Goal: Transaction & Acquisition: Download file/media

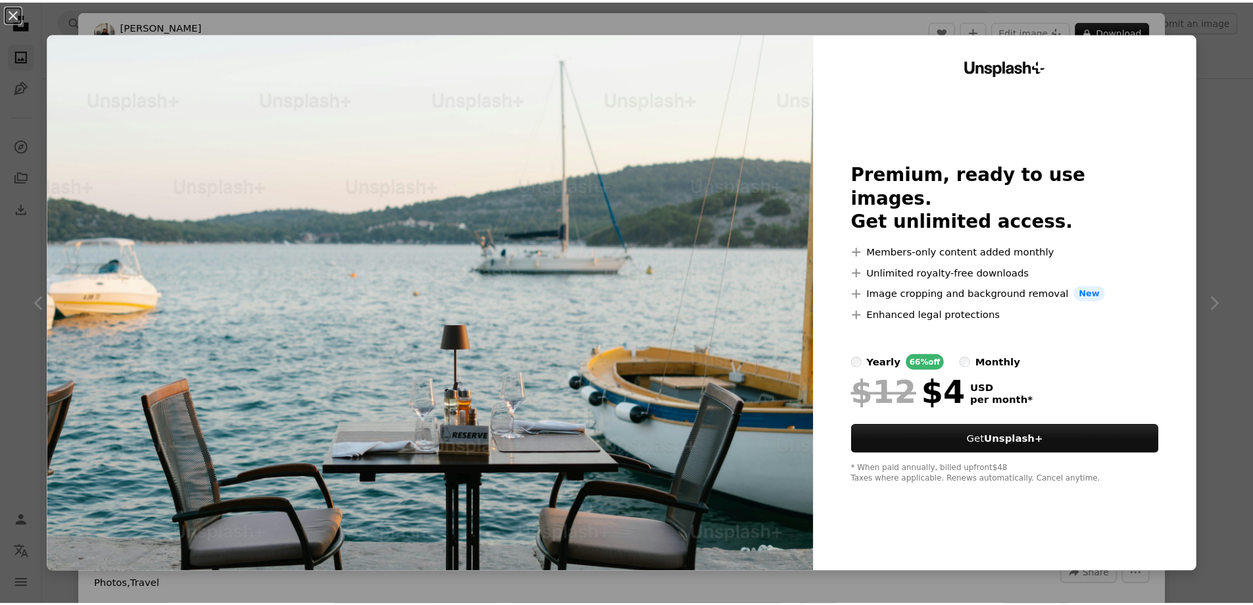
scroll to position [1316, 0]
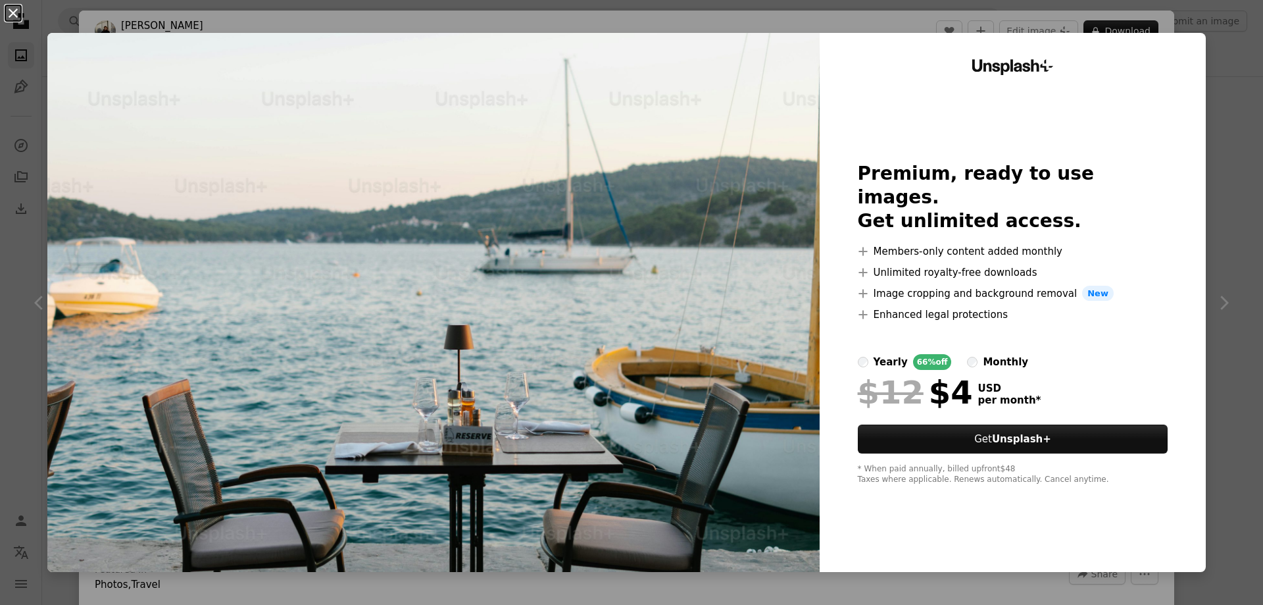
click at [16, 19] on button "An X shape" at bounding box center [13, 13] width 16 height 16
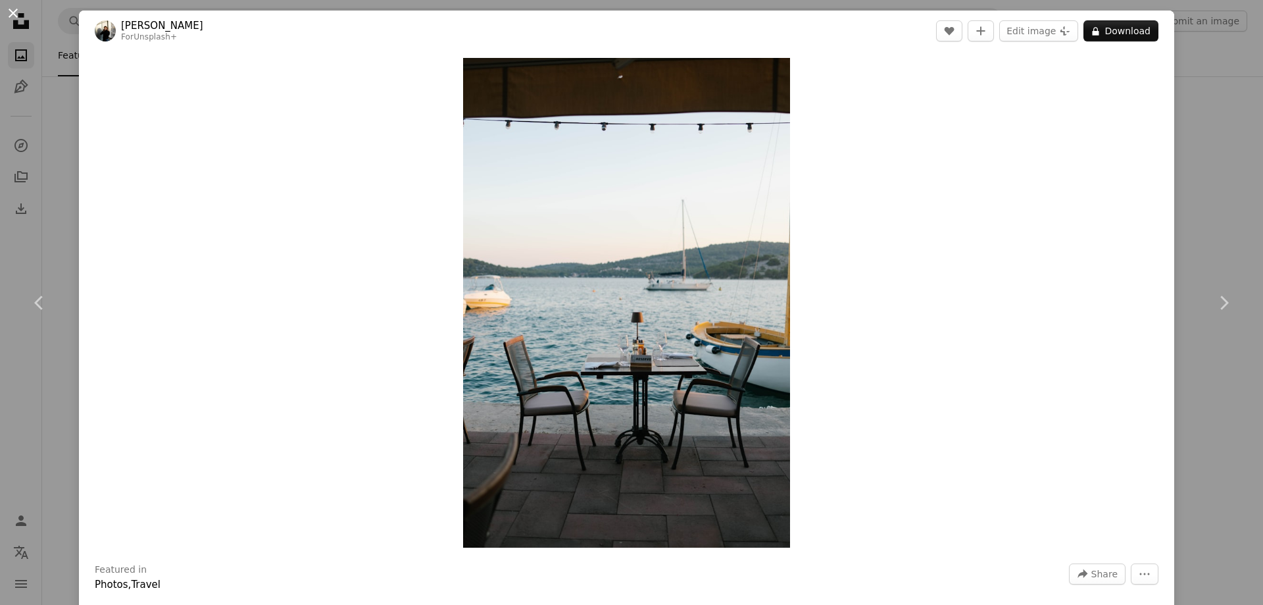
click at [13, 21] on button "An X shape" at bounding box center [13, 13] width 16 height 16
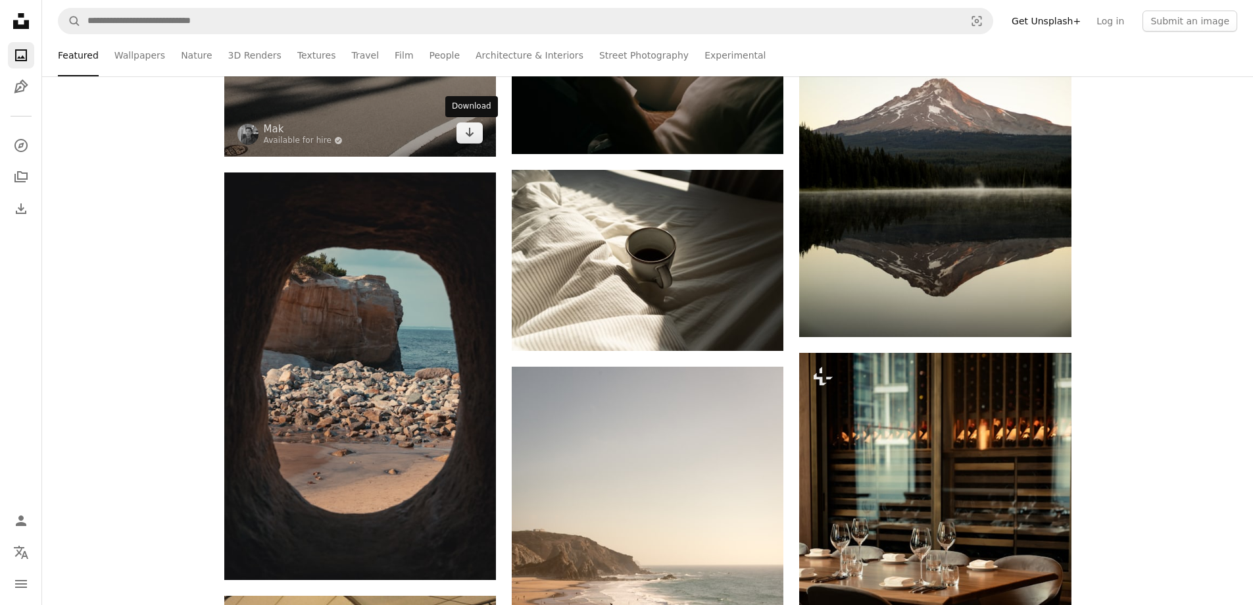
scroll to position [1908, 0]
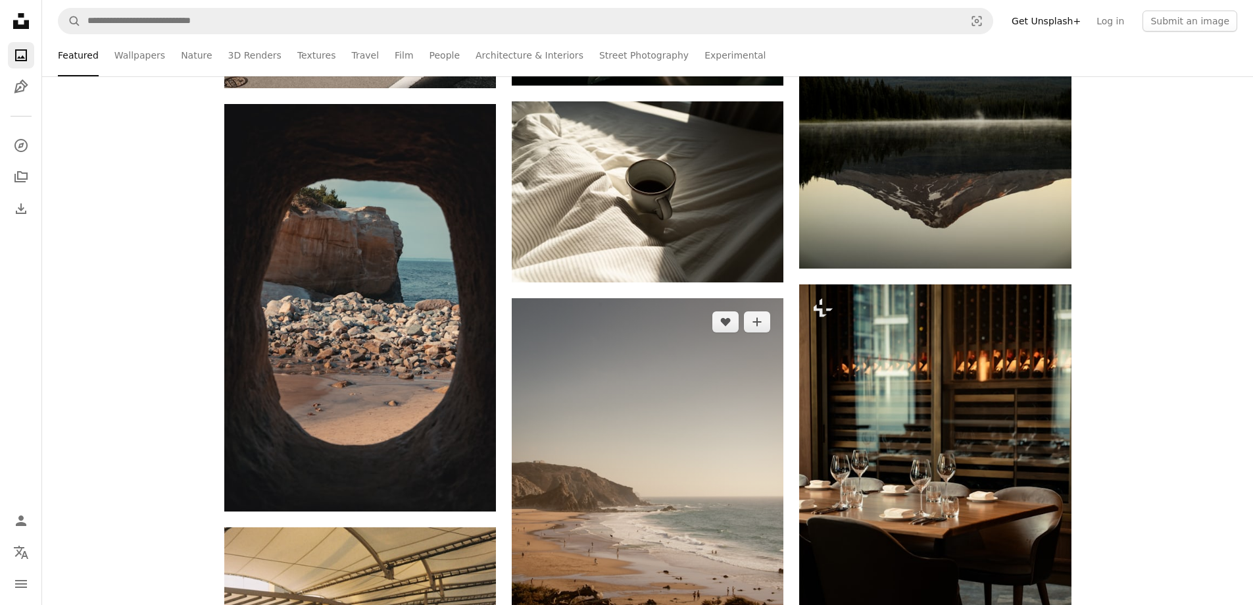
click at [646, 399] on img at bounding box center [648, 502] width 272 height 408
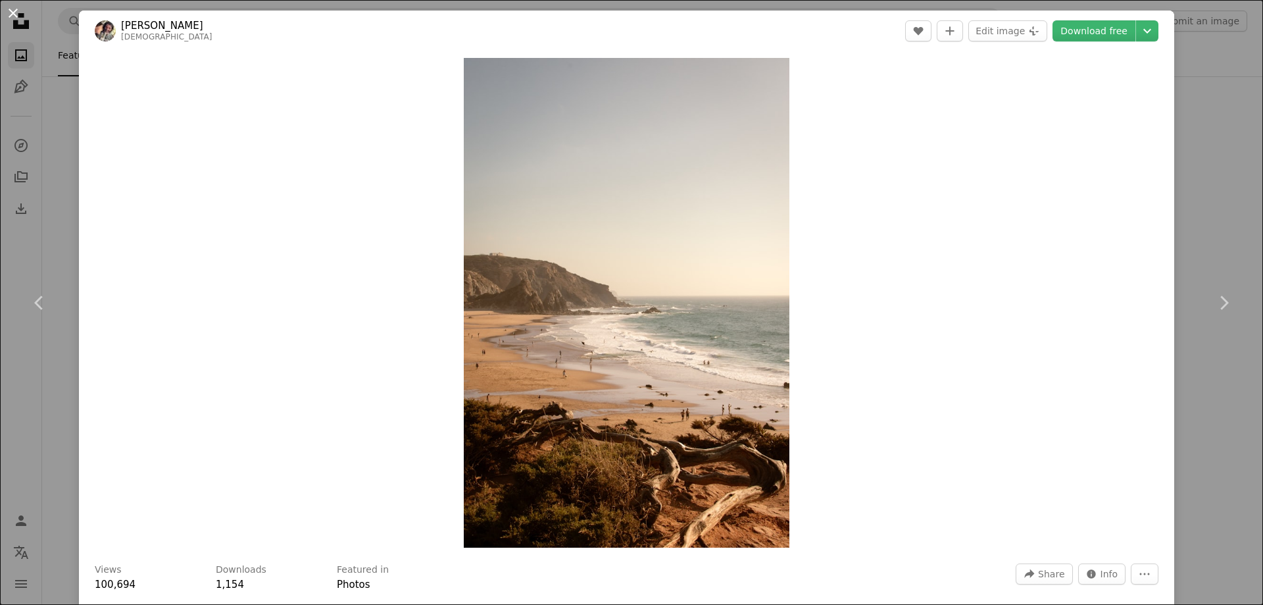
click at [12, 15] on button "An X shape" at bounding box center [13, 13] width 16 height 16
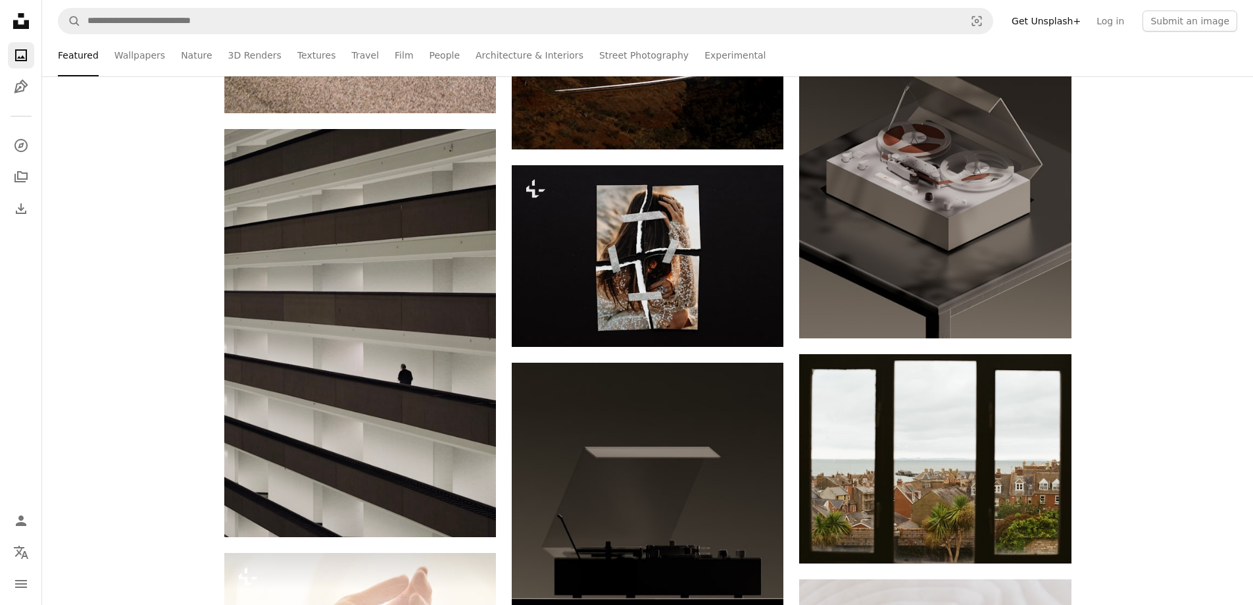
scroll to position [6908, 0]
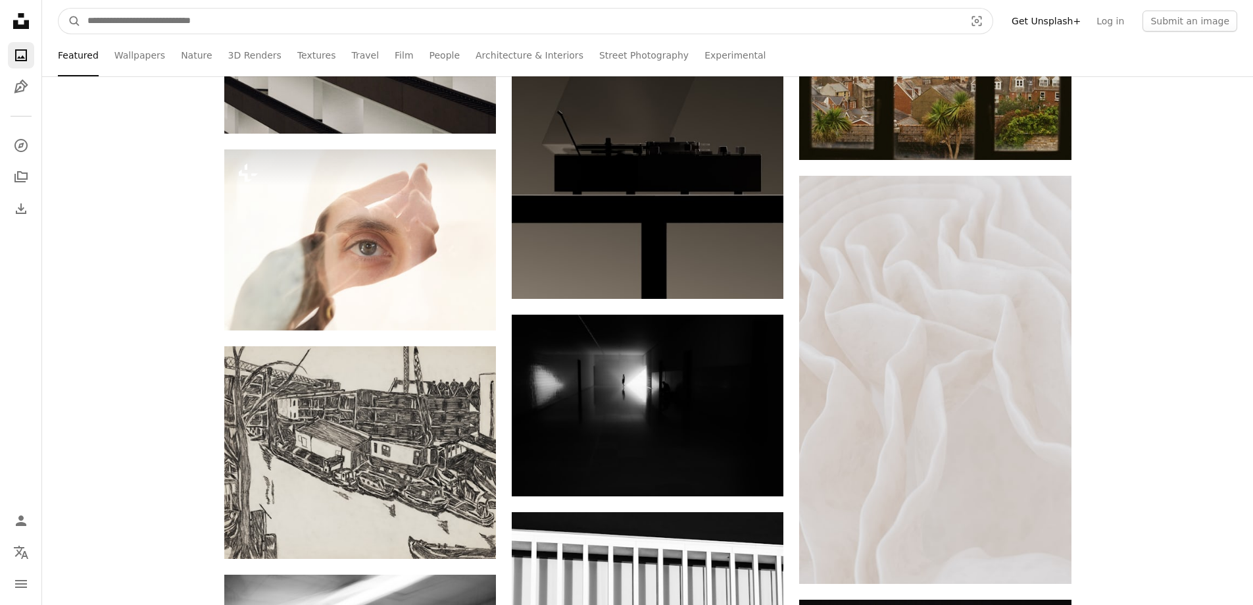
click at [269, 23] on input "Find visuals sitewide" at bounding box center [521, 21] width 880 height 25
type input "**********"
click at [59, 9] on button "A magnifying glass" at bounding box center [70, 21] width 22 height 25
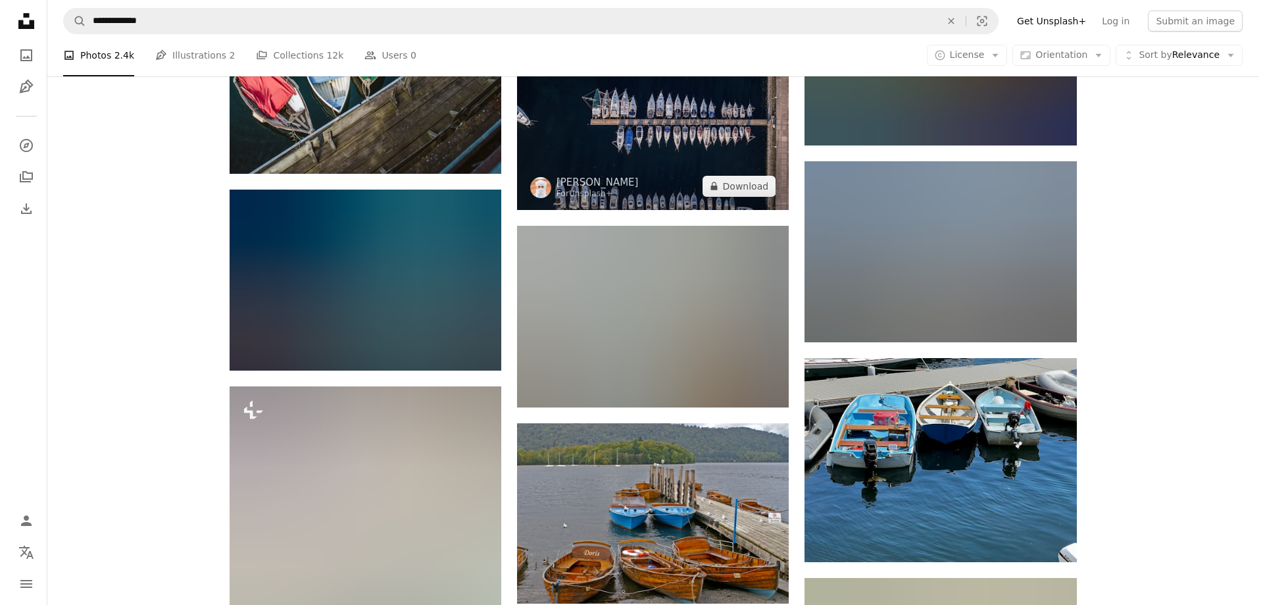
scroll to position [987, 0]
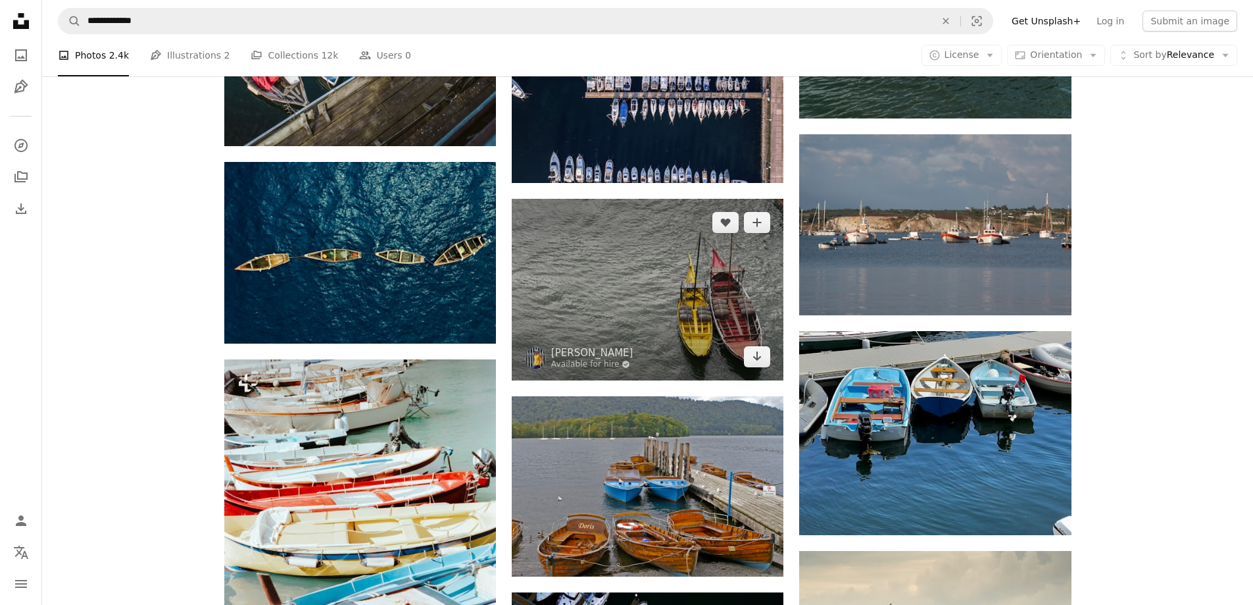
click at [646, 287] on img at bounding box center [648, 290] width 272 height 182
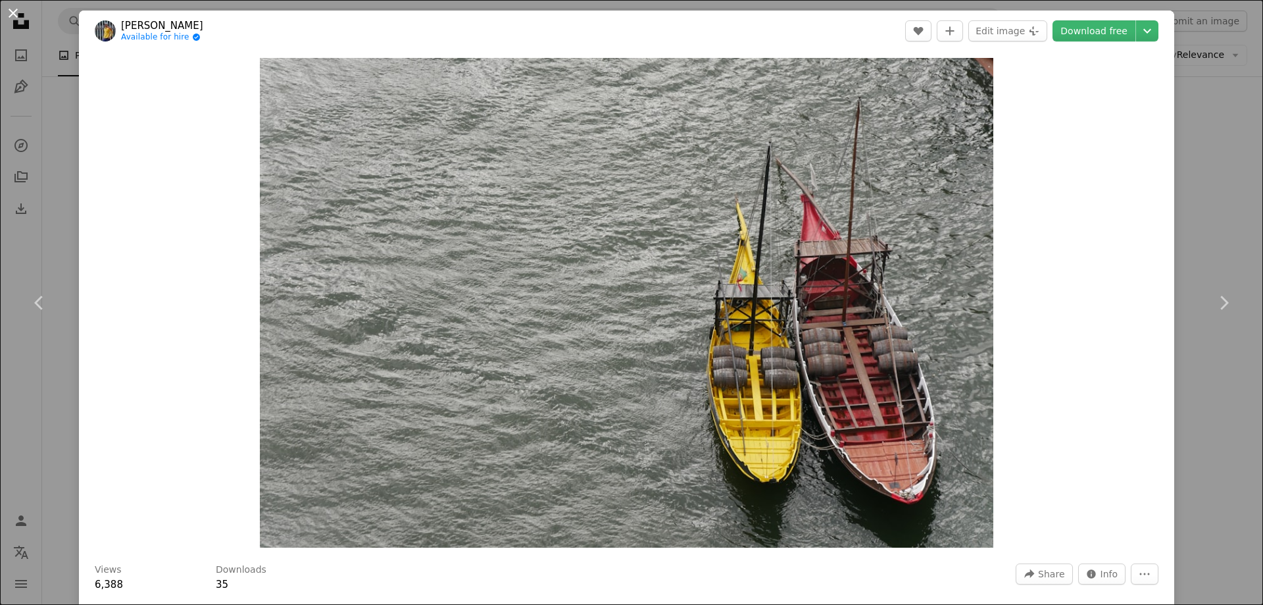
click at [18, 16] on button "An X shape" at bounding box center [13, 13] width 16 height 16
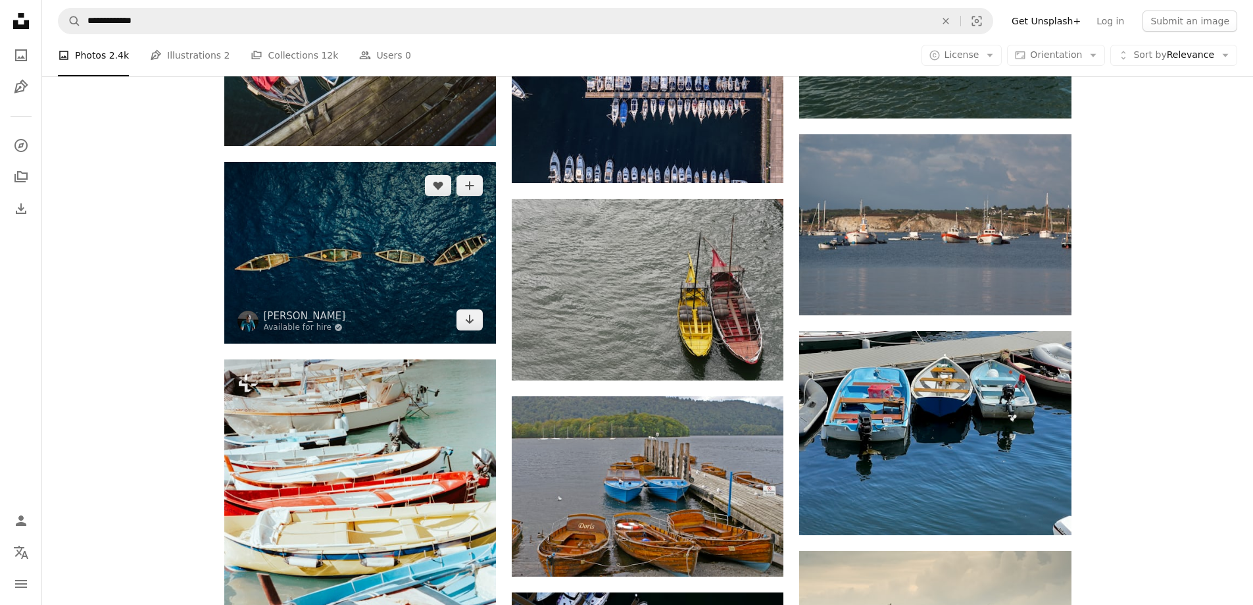
click at [359, 262] on img at bounding box center [360, 252] width 272 height 181
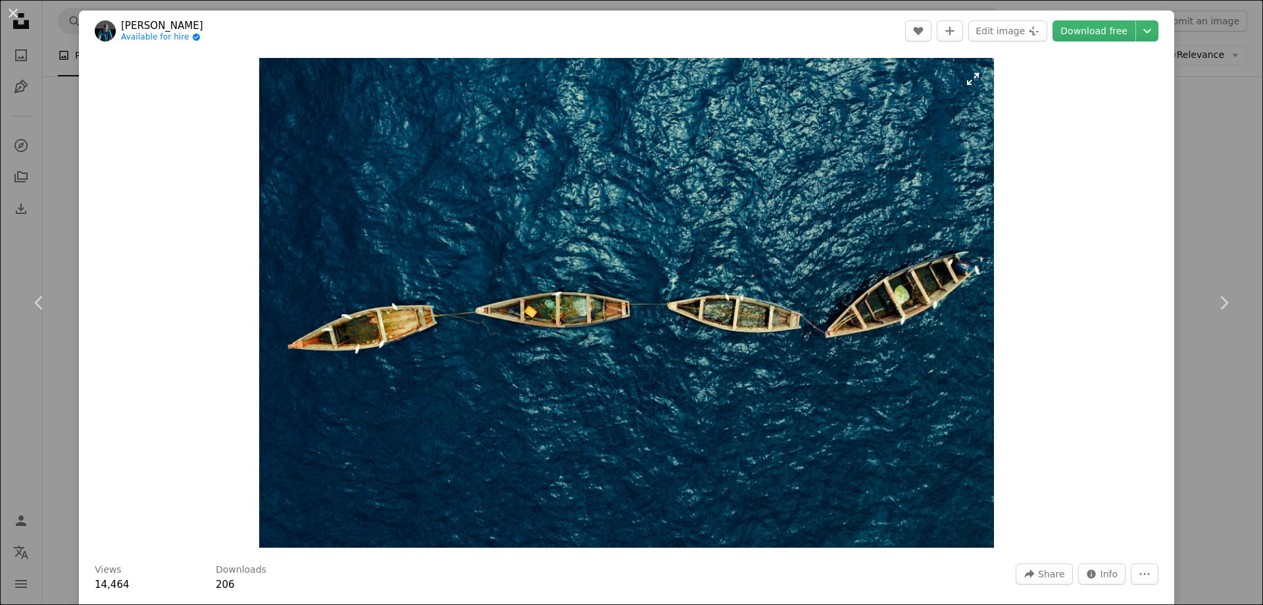
click at [555, 291] on img "Zoom in on this image" at bounding box center [626, 302] width 735 height 489
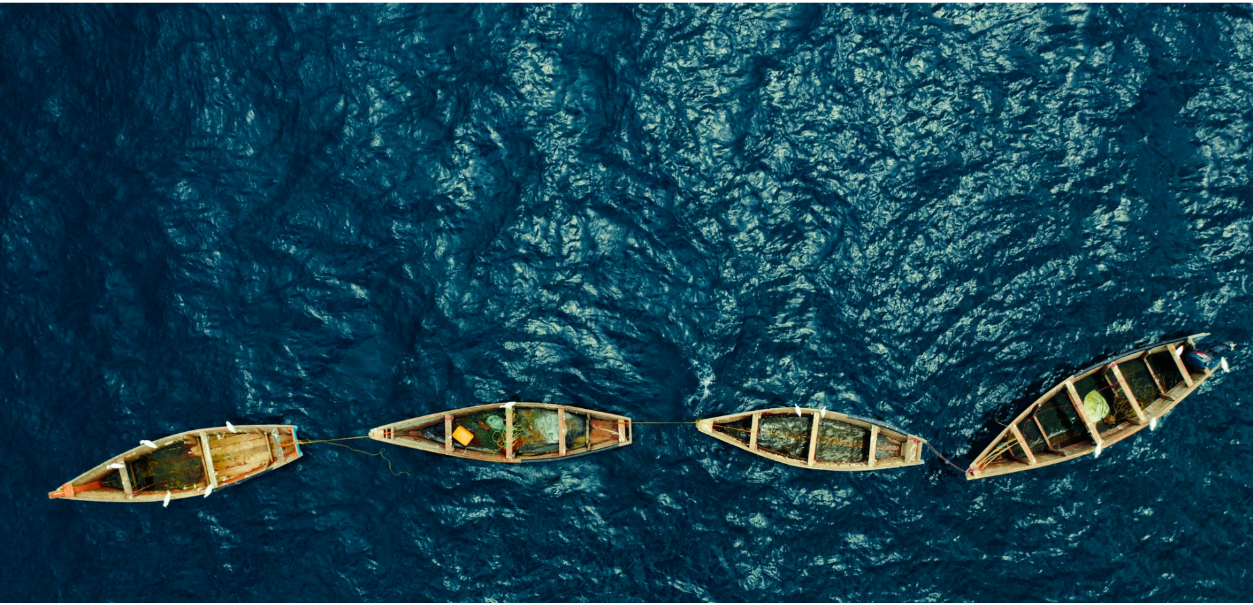
scroll to position [113, 0]
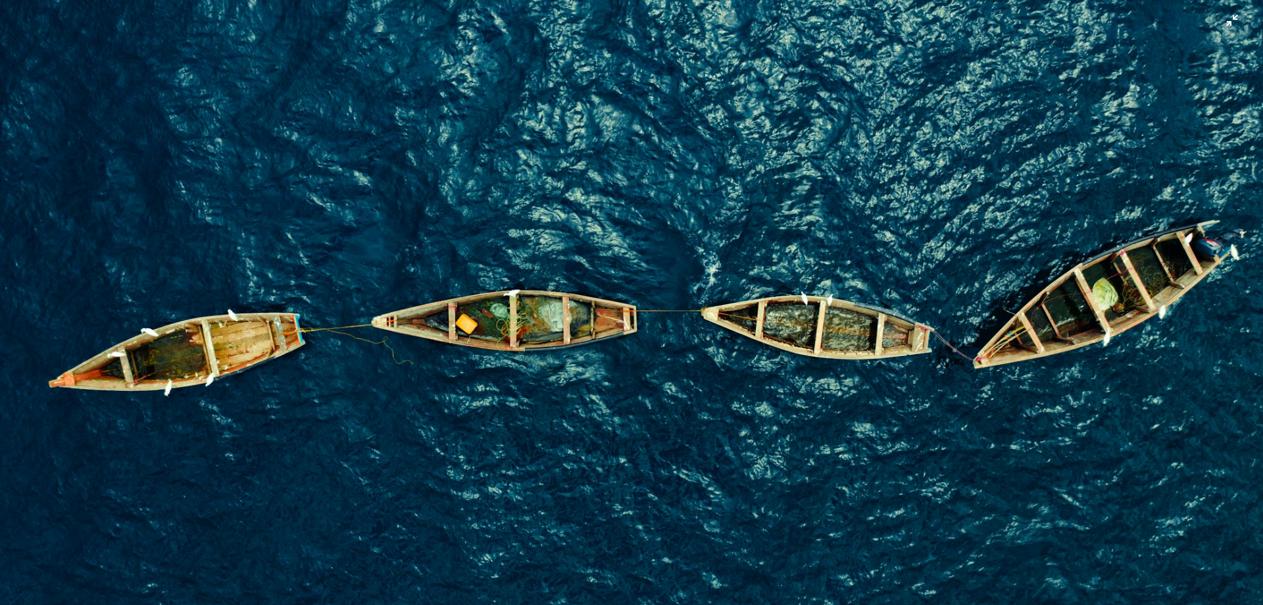
click at [555, 291] on img "Zoom out on this image" at bounding box center [631, 308] width 1265 height 843
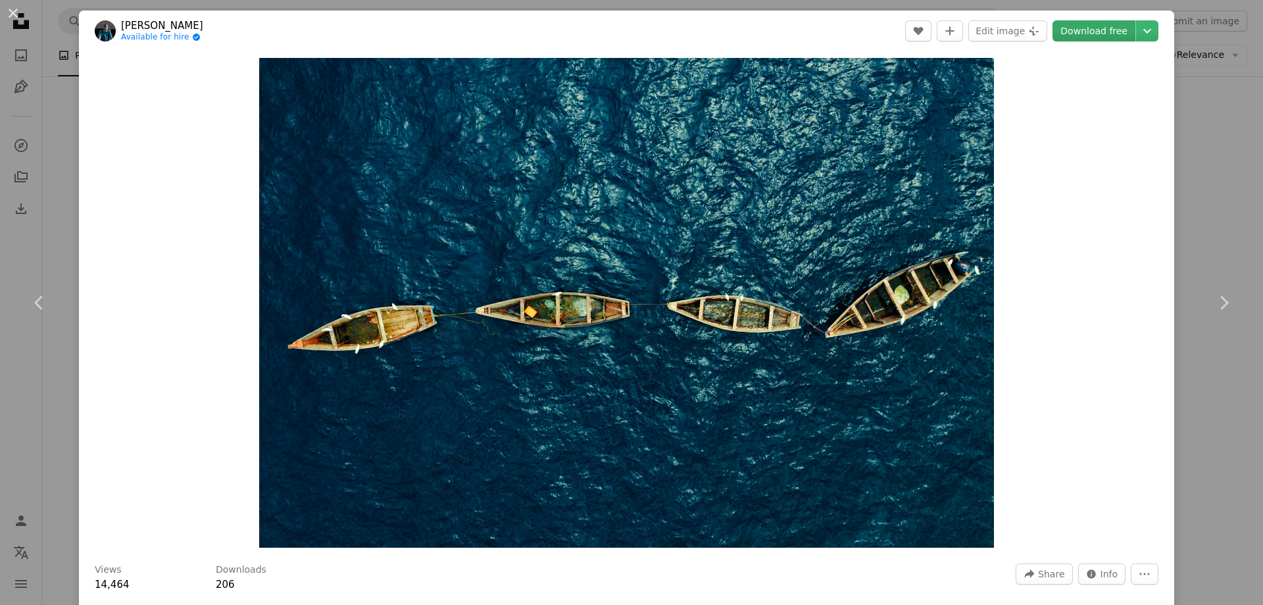
click at [1086, 40] on link "Download free" at bounding box center [1094, 30] width 83 height 21
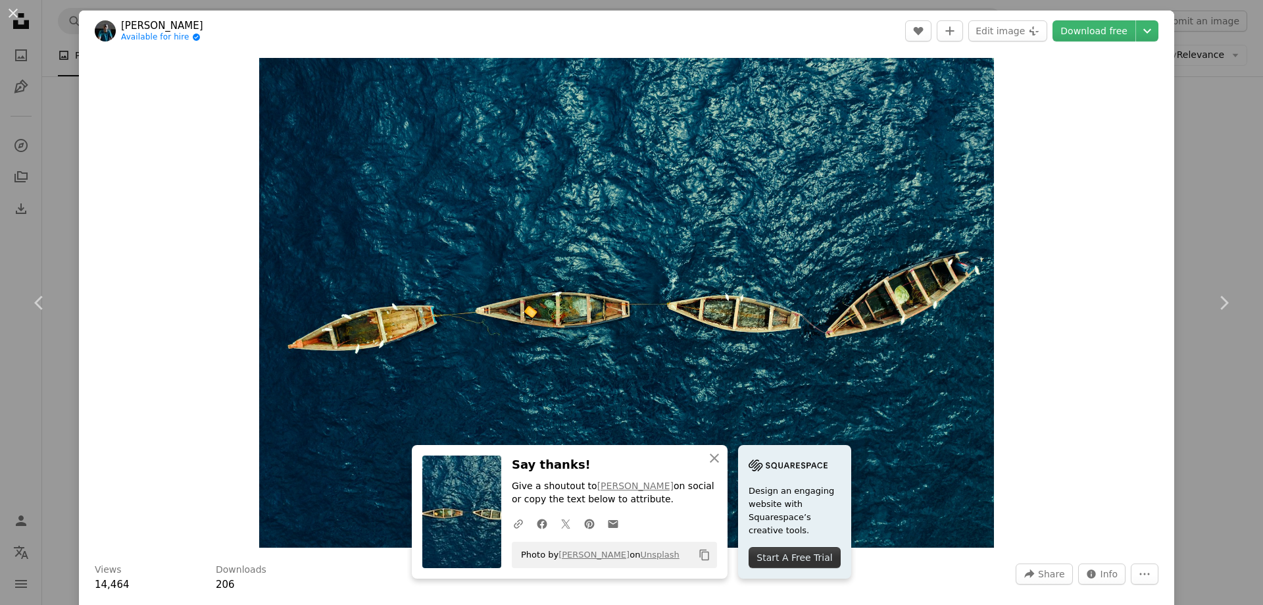
click at [9, 17] on button "An X shape" at bounding box center [13, 13] width 16 height 16
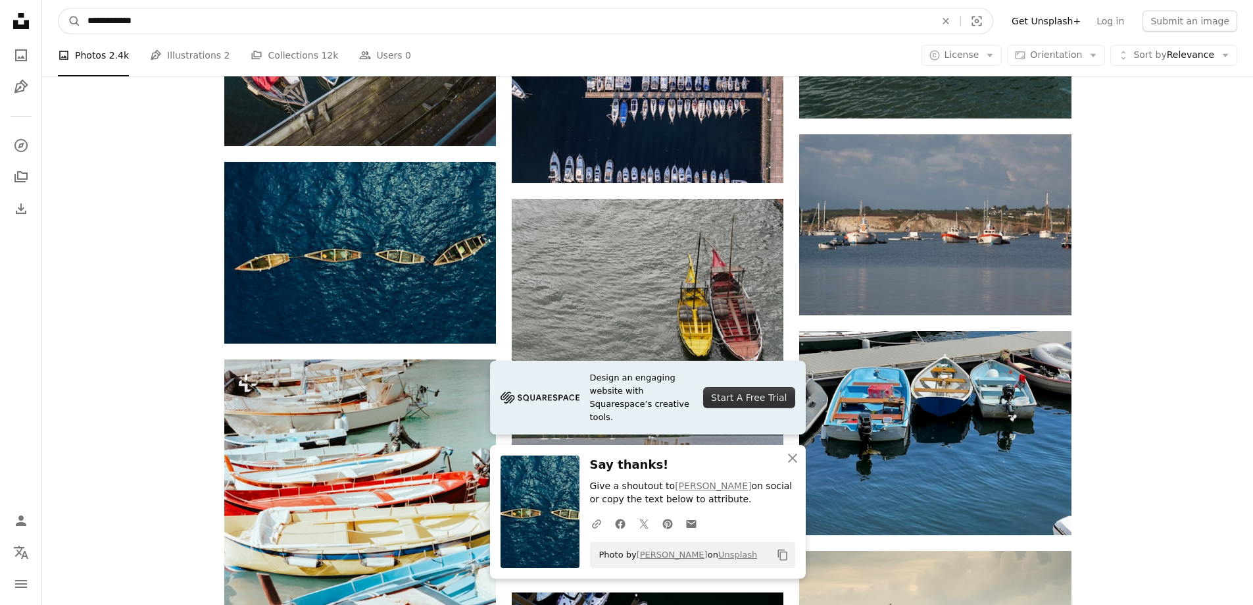
click at [369, 30] on input "**********" at bounding box center [506, 21] width 851 height 25
type input "*"
type input "*********"
click at [59, 9] on button "A magnifying glass" at bounding box center [70, 21] width 22 height 25
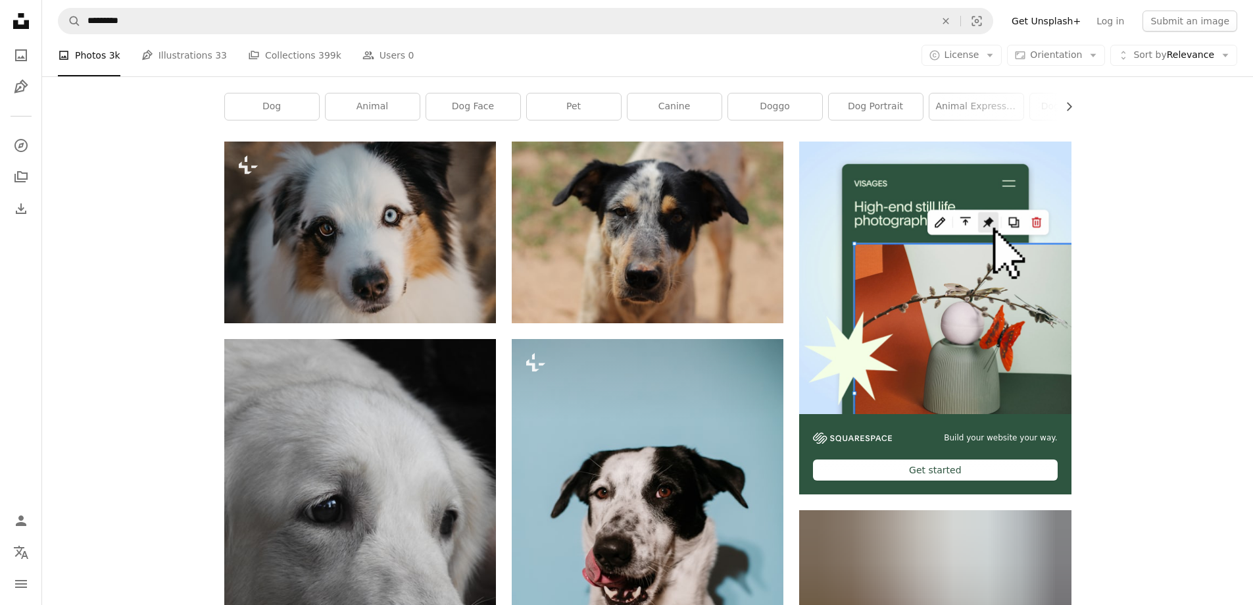
scroll to position [197, 0]
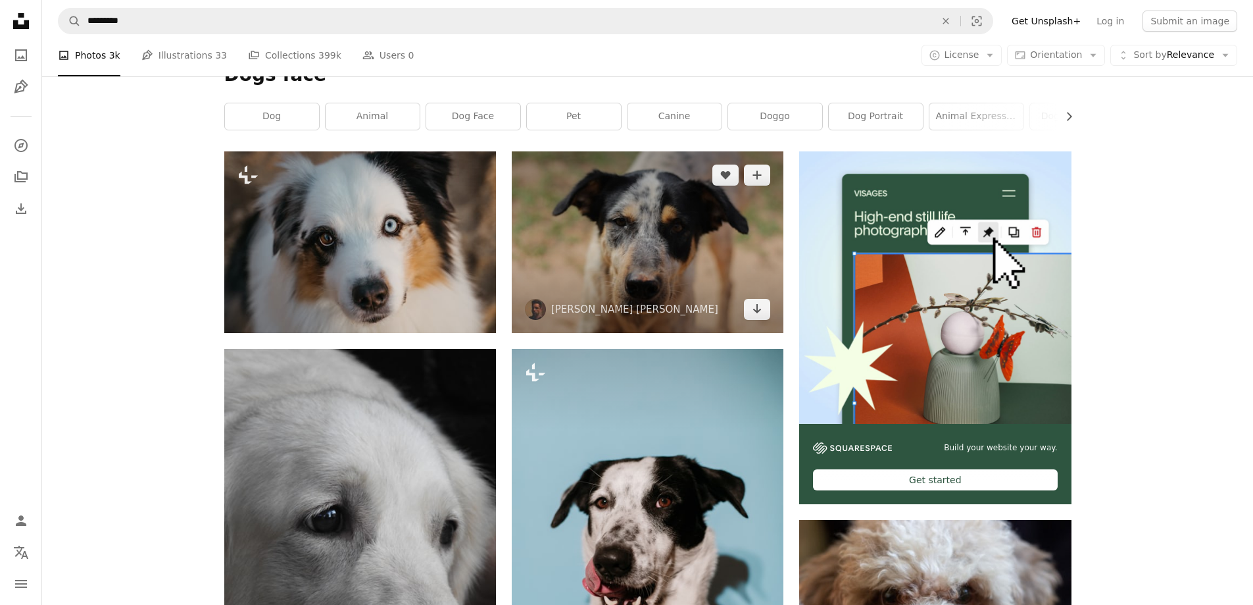
click at [633, 222] on img at bounding box center [648, 241] width 272 height 181
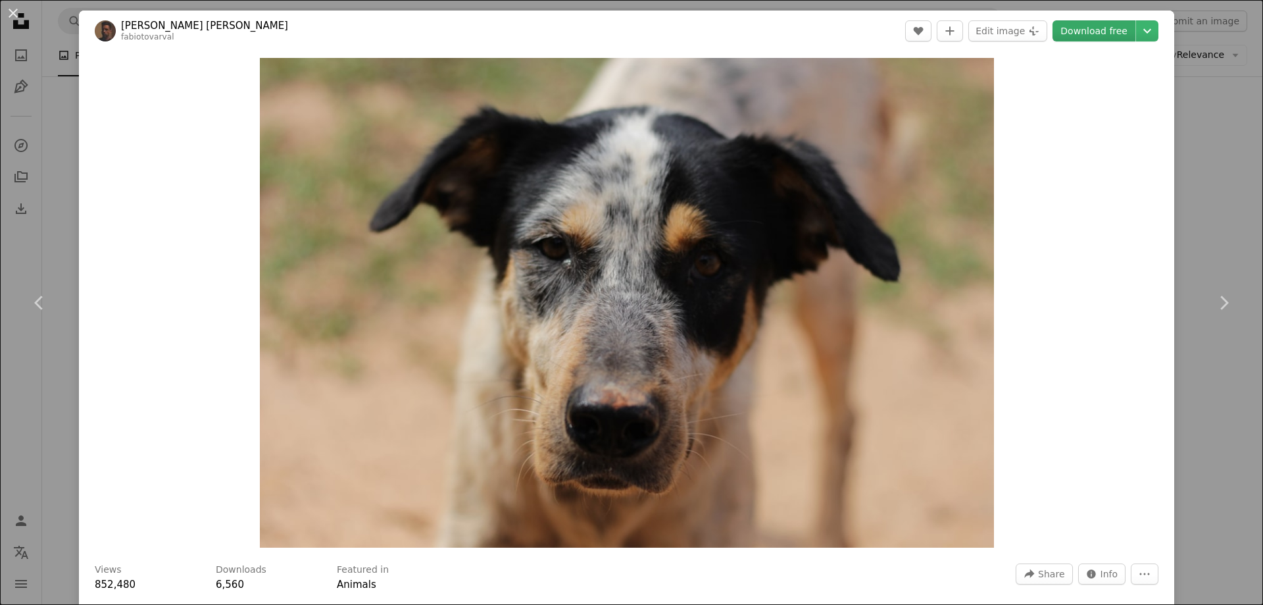
click at [1086, 38] on link "Download free" at bounding box center [1094, 30] width 83 height 21
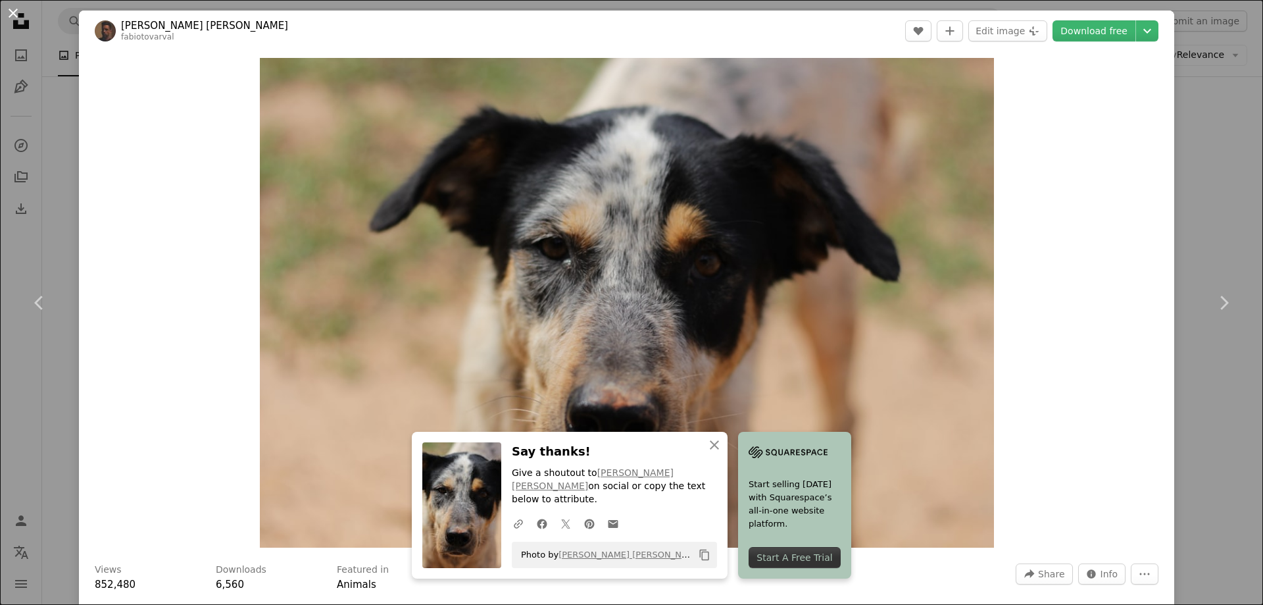
click at [18, 17] on button "An X shape" at bounding box center [13, 13] width 16 height 16
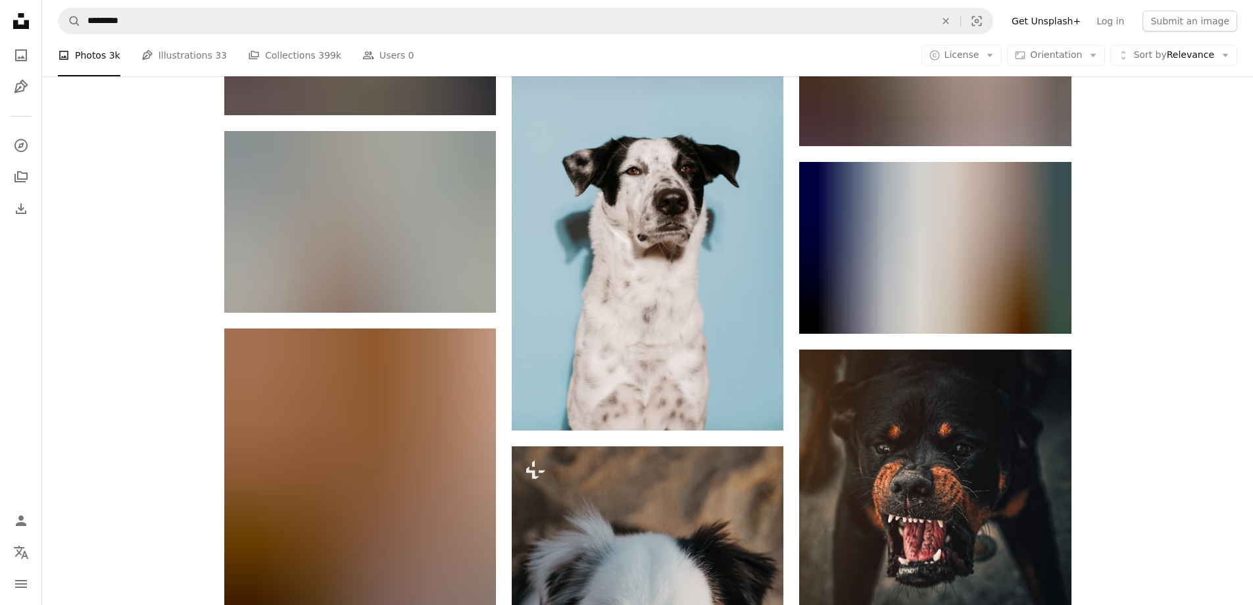
scroll to position [1318, 0]
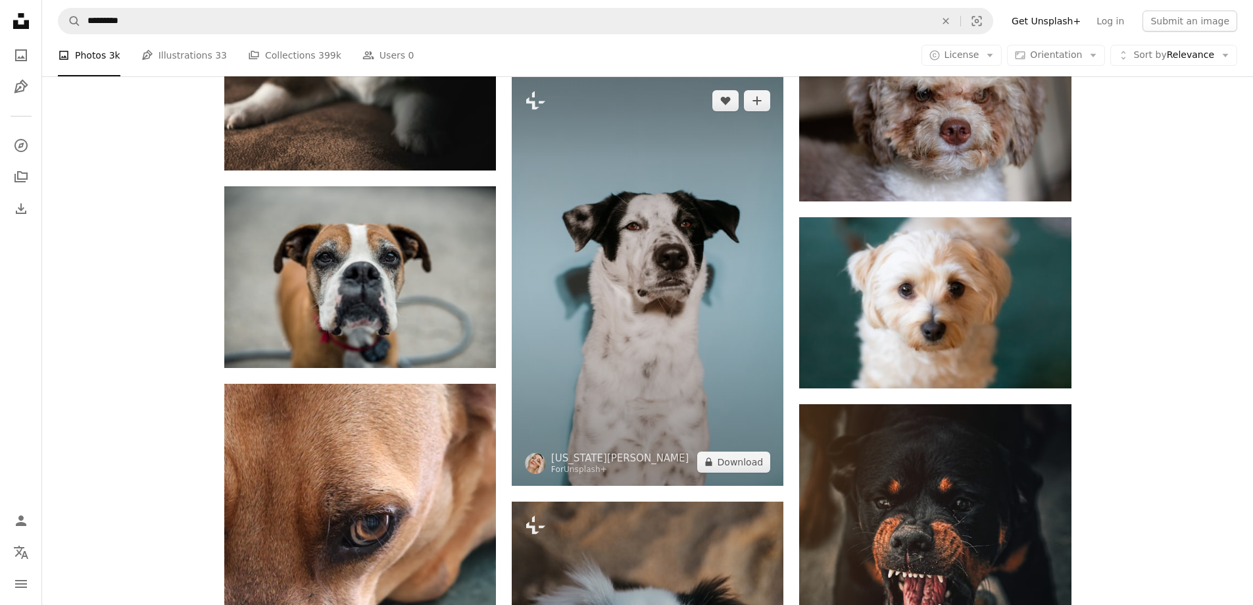
click at [627, 355] on img at bounding box center [648, 281] width 272 height 409
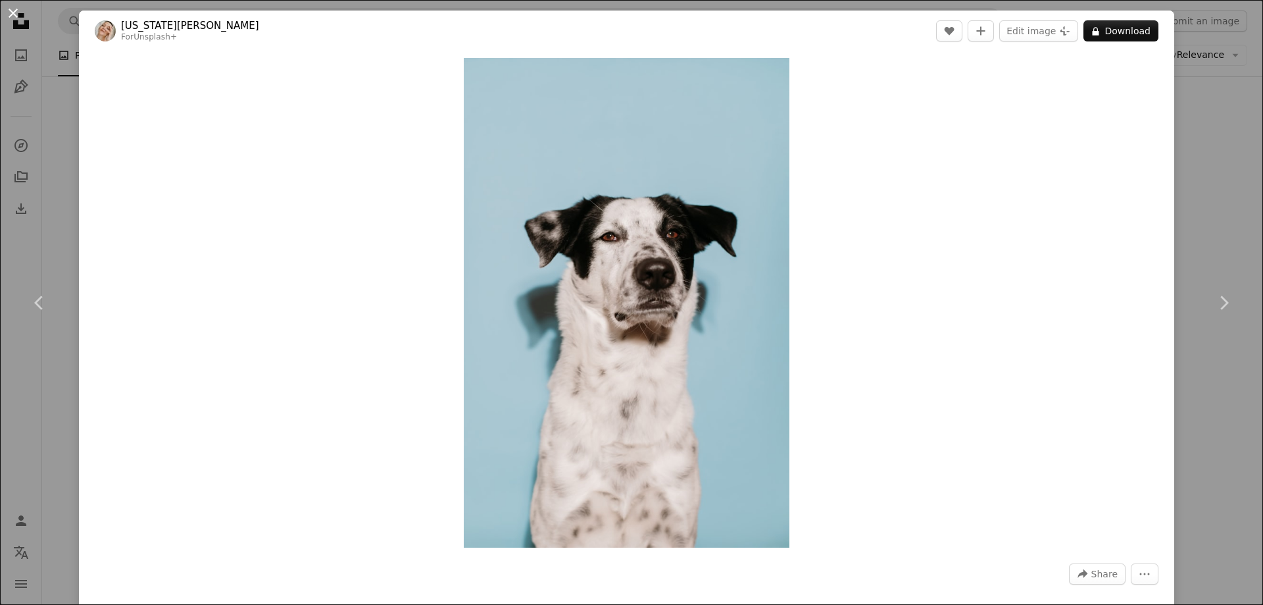
click at [16, 21] on button "An X shape" at bounding box center [13, 13] width 16 height 16
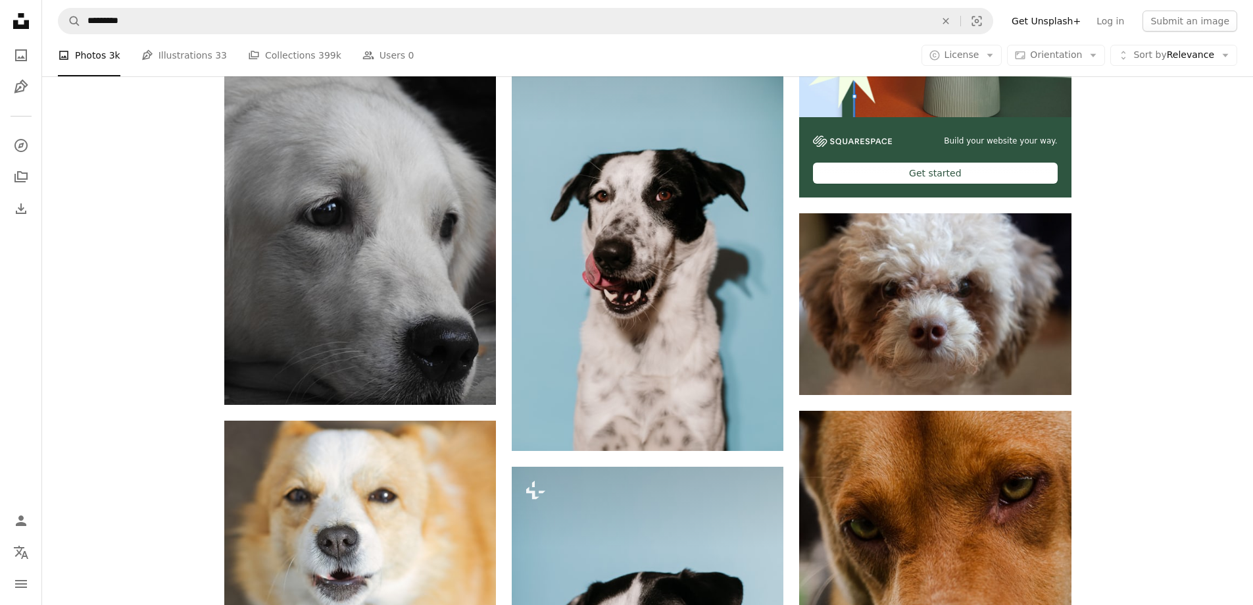
scroll to position [463, 0]
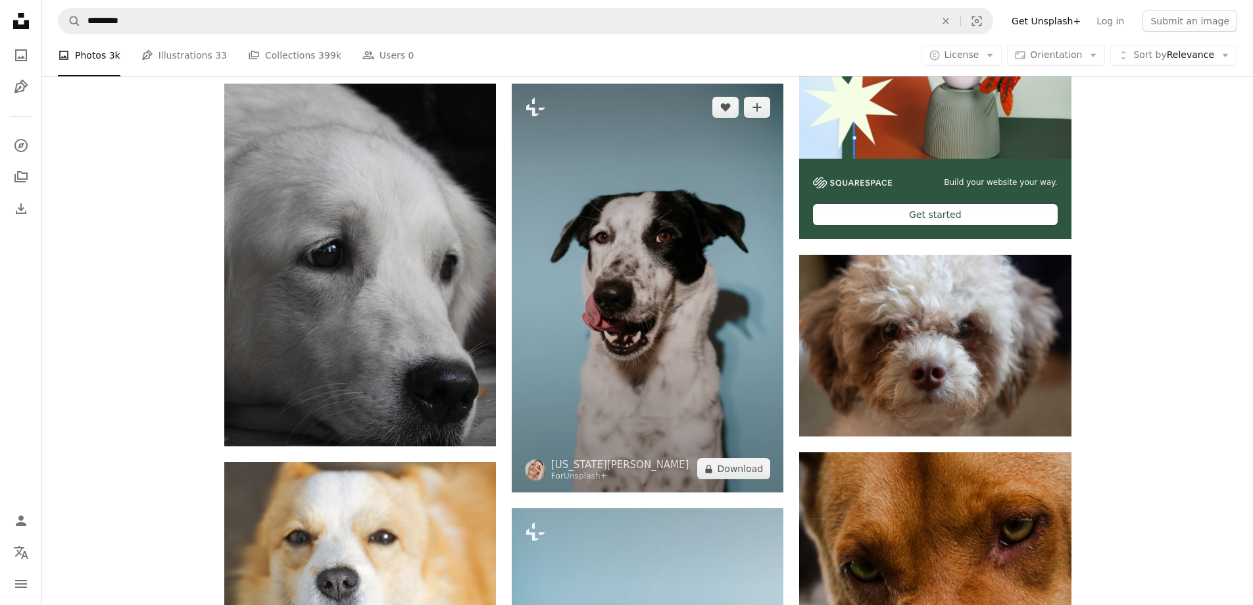
click at [634, 230] on img at bounding box center [648, 288] width 272 height 409
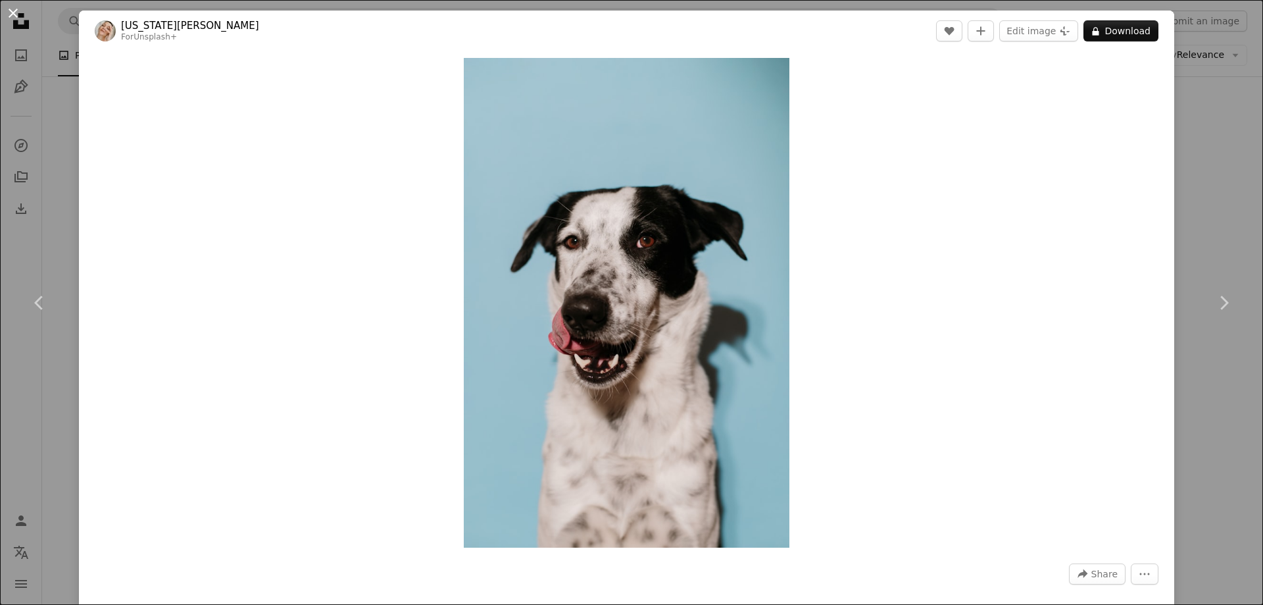
click at [20, 18] on button "An X shape" at bounding box center [13, 13] width 16 height 16
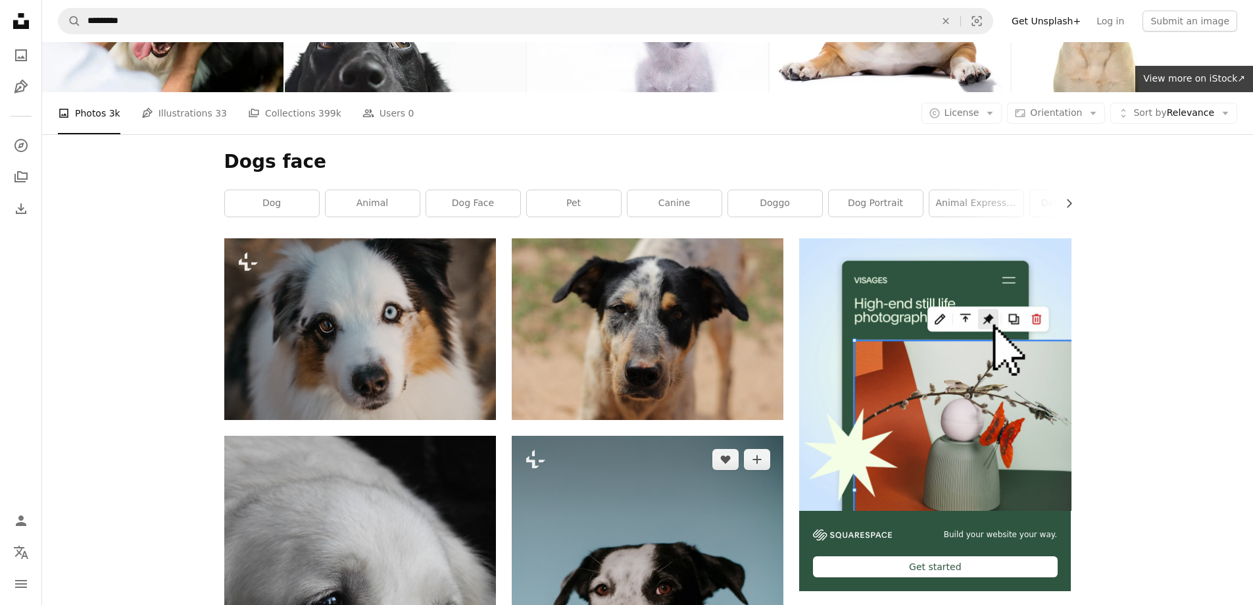
scroll to position [68, 0]
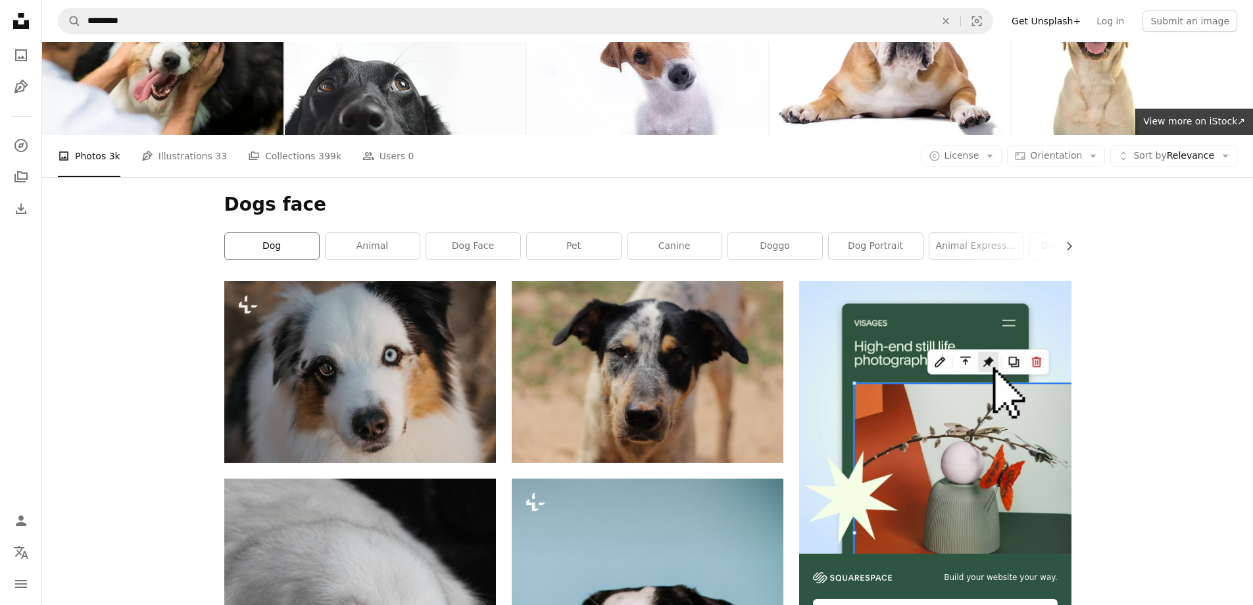
click at [251, 249] on link "dog" at bounding box center [272, 246] width 94 height 26
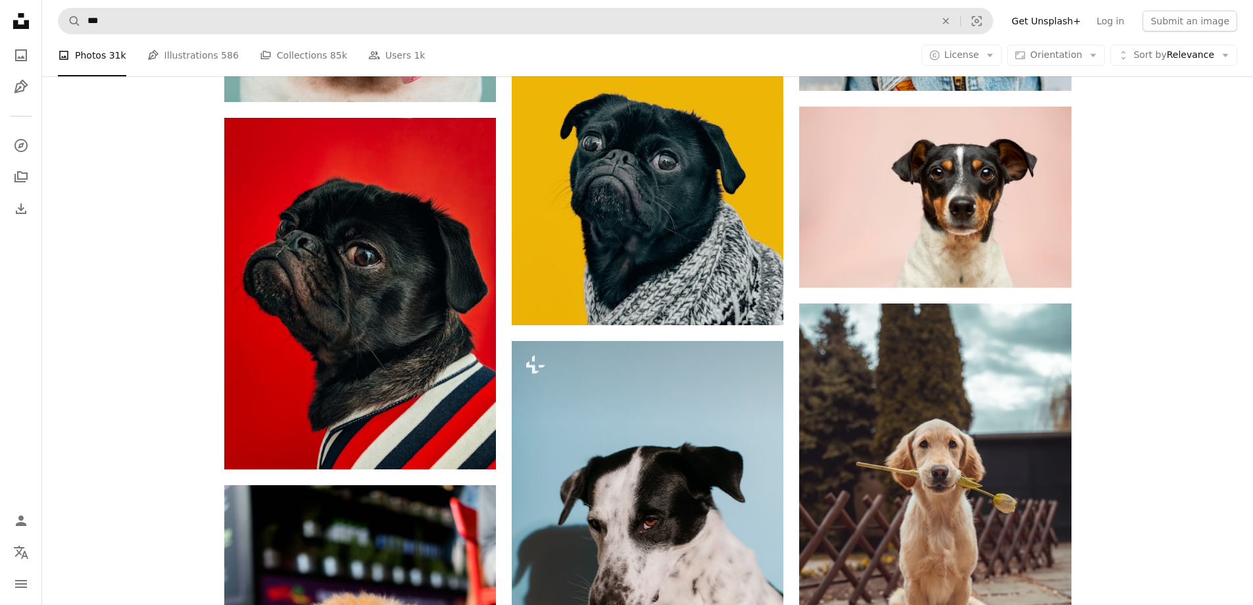
scroll to position [1421, 0]
